Goal: Navigation & Orientation: Find specific page/section

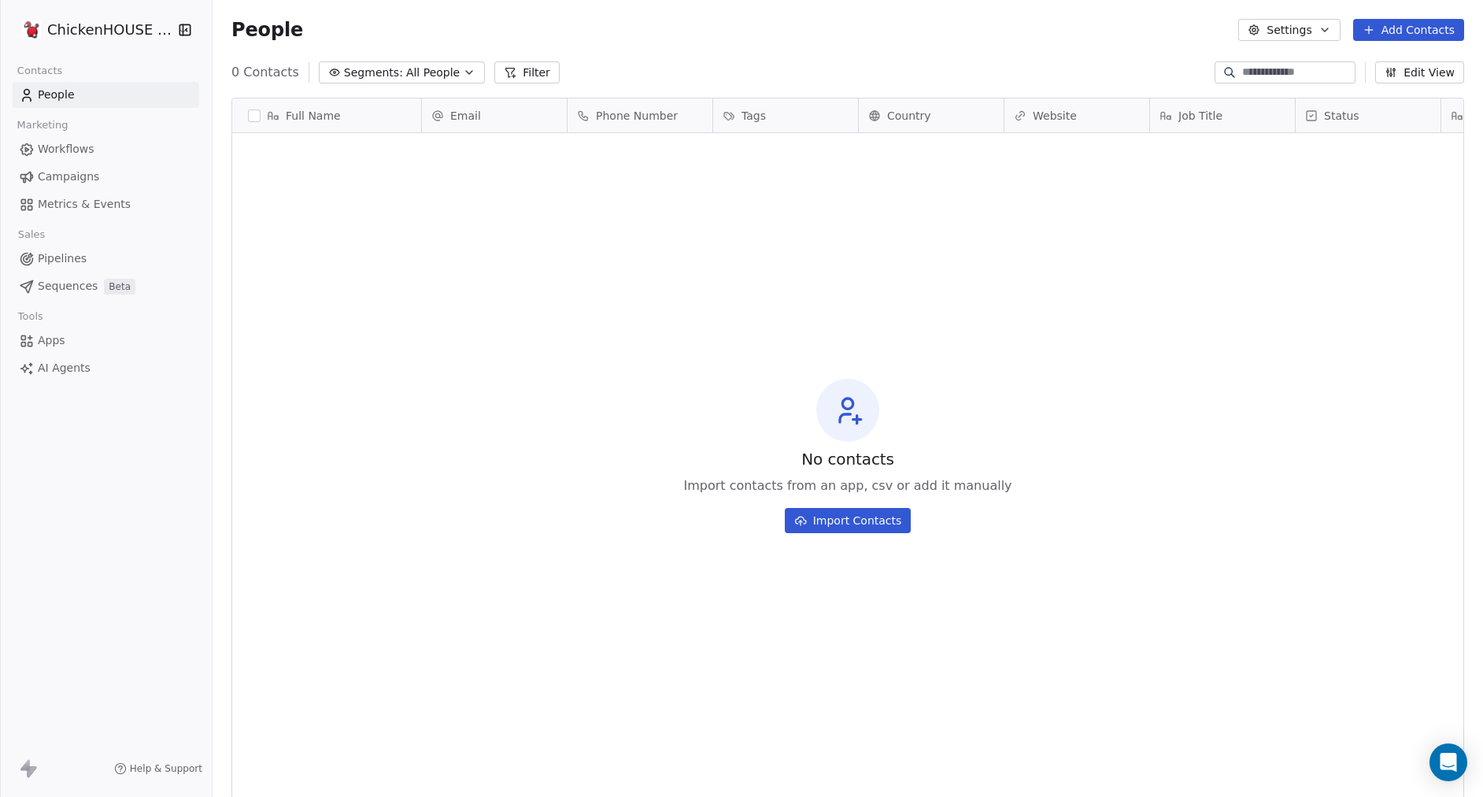
click at [112, 31] on html "ChickenHOUSE sas Contacts People Marketing Workflows Campaigns Metrics & Events…" at bounding box center [741, 457] width 1483 height 915
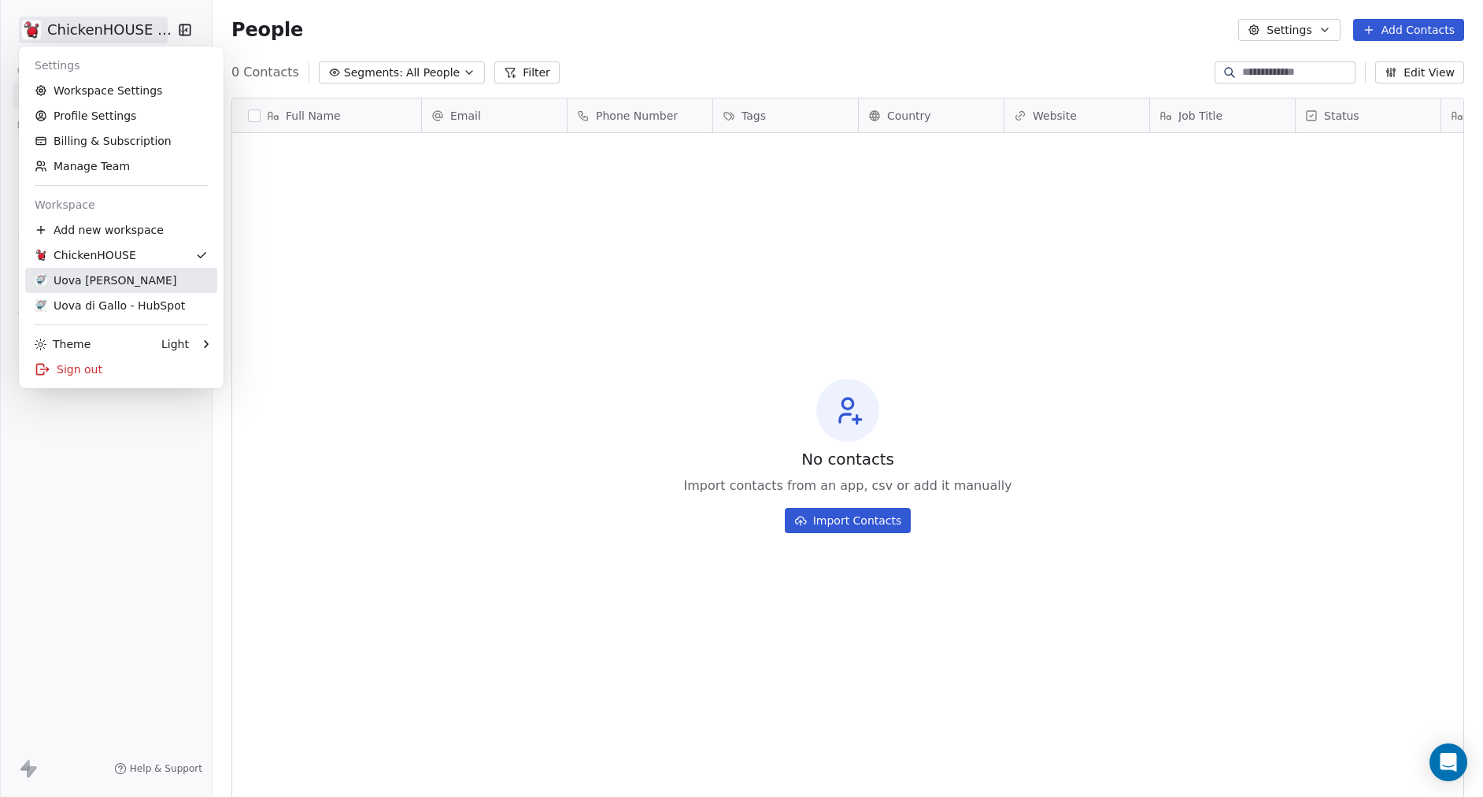
click at [83, 280] on div "Uova [PERSON_NAME]" at bounding box center [106, 280] width 142 height 16
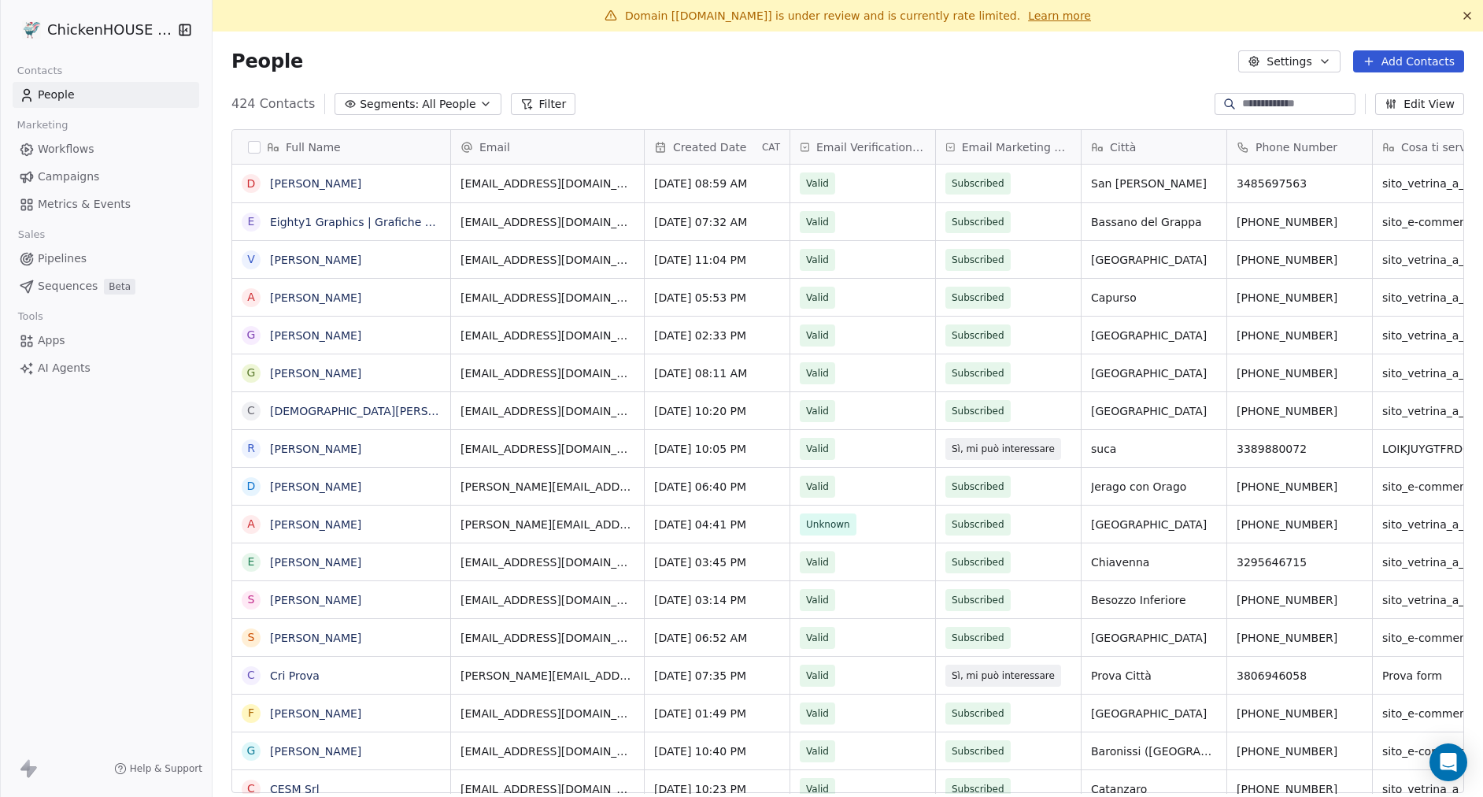
scroll to position [701, 1271]
drag, startPoint x: 394, startPoint y: 179, endPoint x: 276, endPoint y: 176, distance: 118.9
